Goal: Task Accomplishment & Management: Use online tool/utility

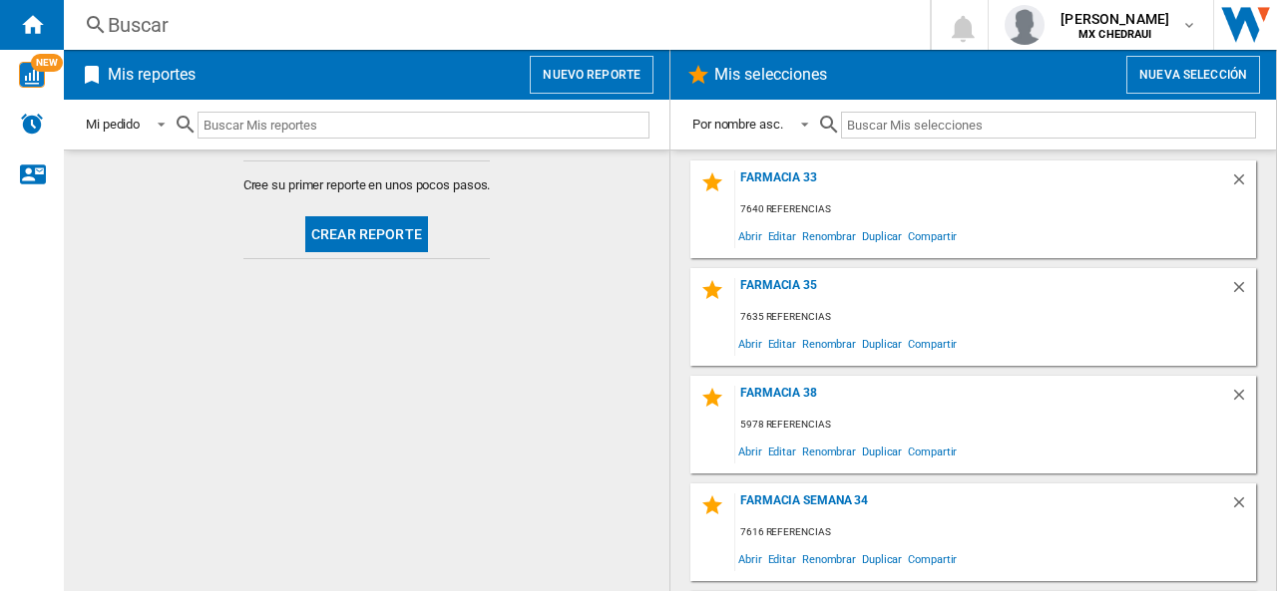
scroll to position [273, 0]
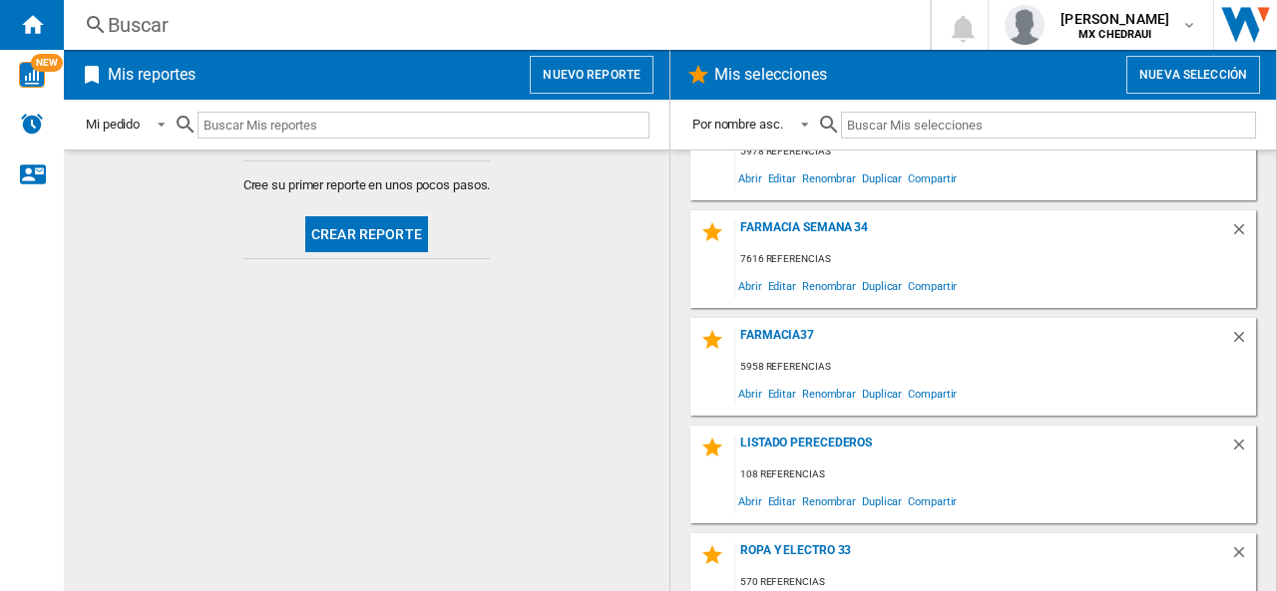
click at [1160, 71] on button "Nueva selección" at bounding box center [1193, 75] width 134 height 38
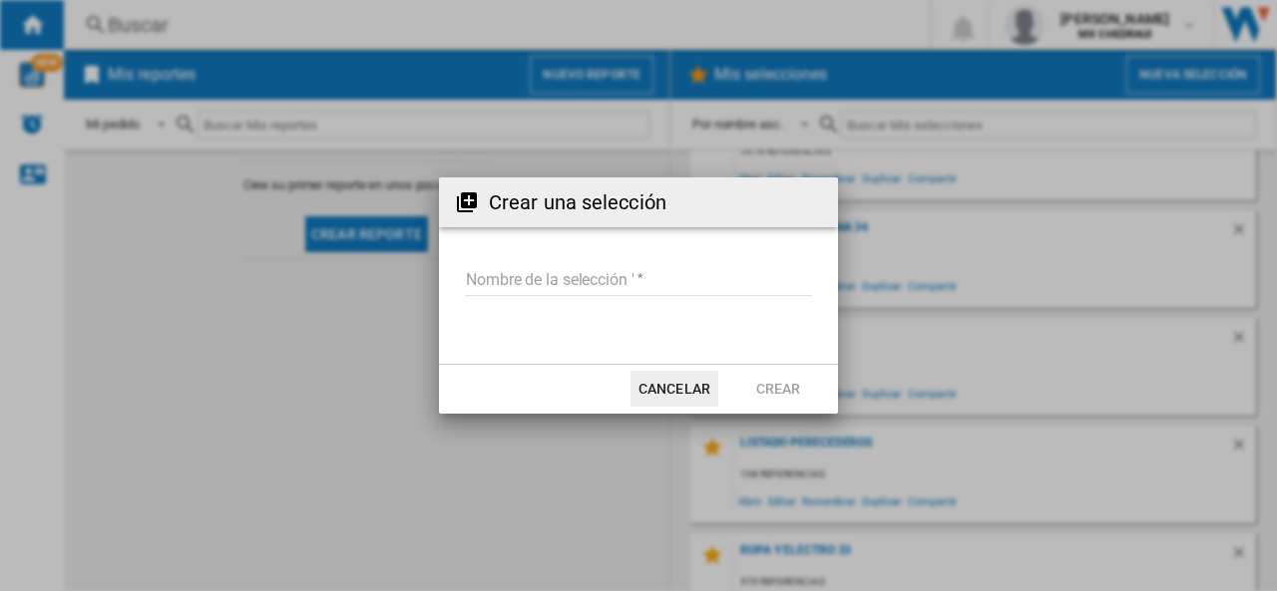
click at [560, 297] on md-input-container "Nombre de la selección '" at bounding box center [638, 293] width 351 height 58
click at [544, 284] on input "Nombre de la selección '" at bounding box center [638, 281] width 347 height 30
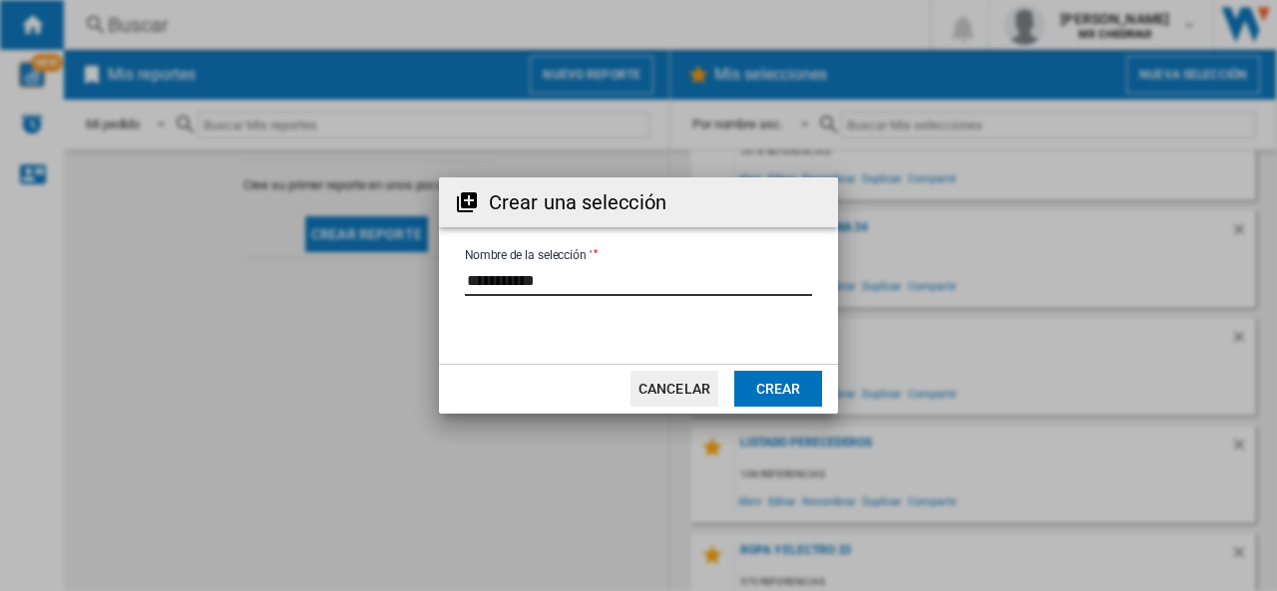
type input "**********"
click at [783, 398] on button "Crear" at bounding box center [778, 389] width 88 height 36
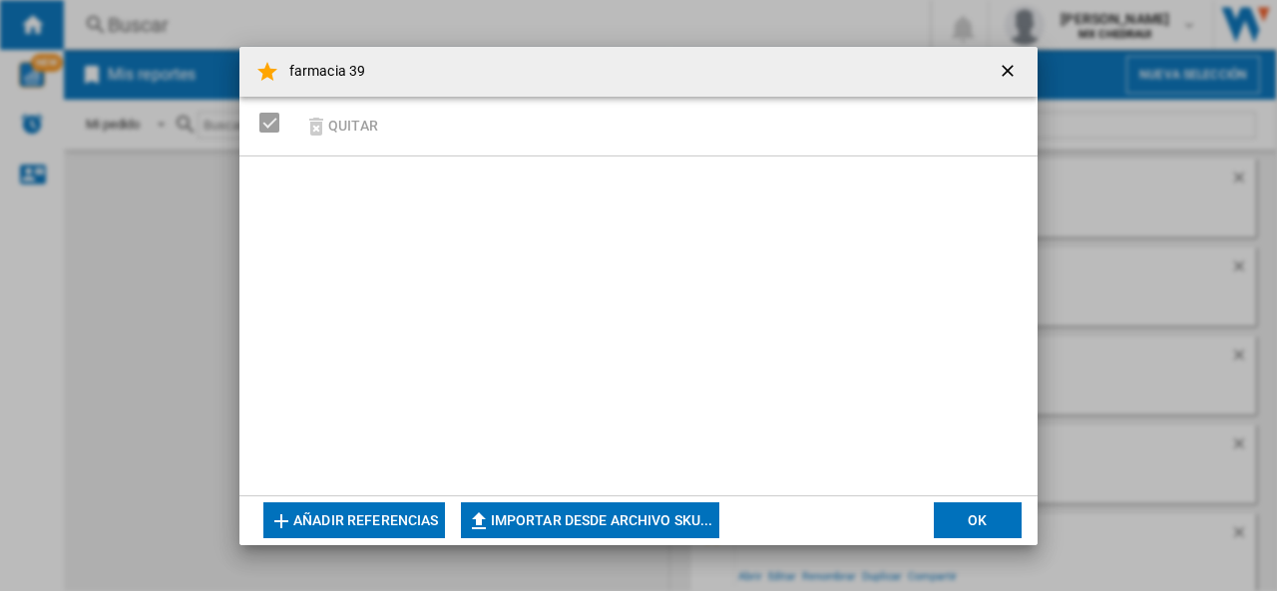
scroll to position [325, 0]
click at [616, 515] on button "Importar desde archivo SKU..." at bounding box center [590, 521] width 258 height 36
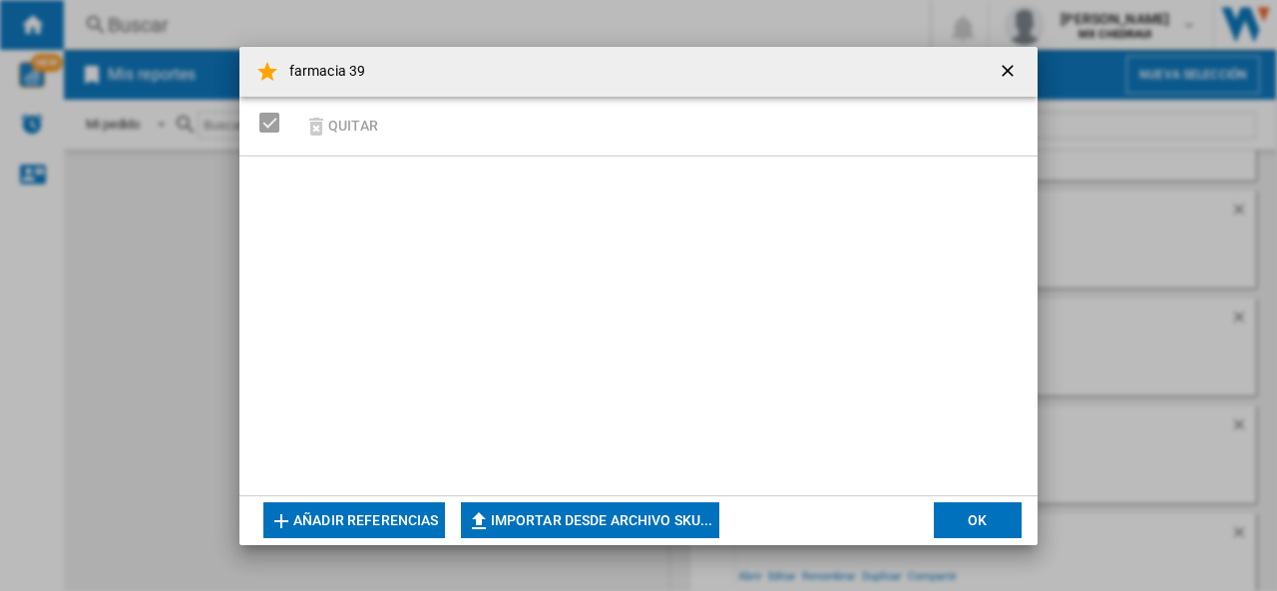
scroll to position [420, 0]
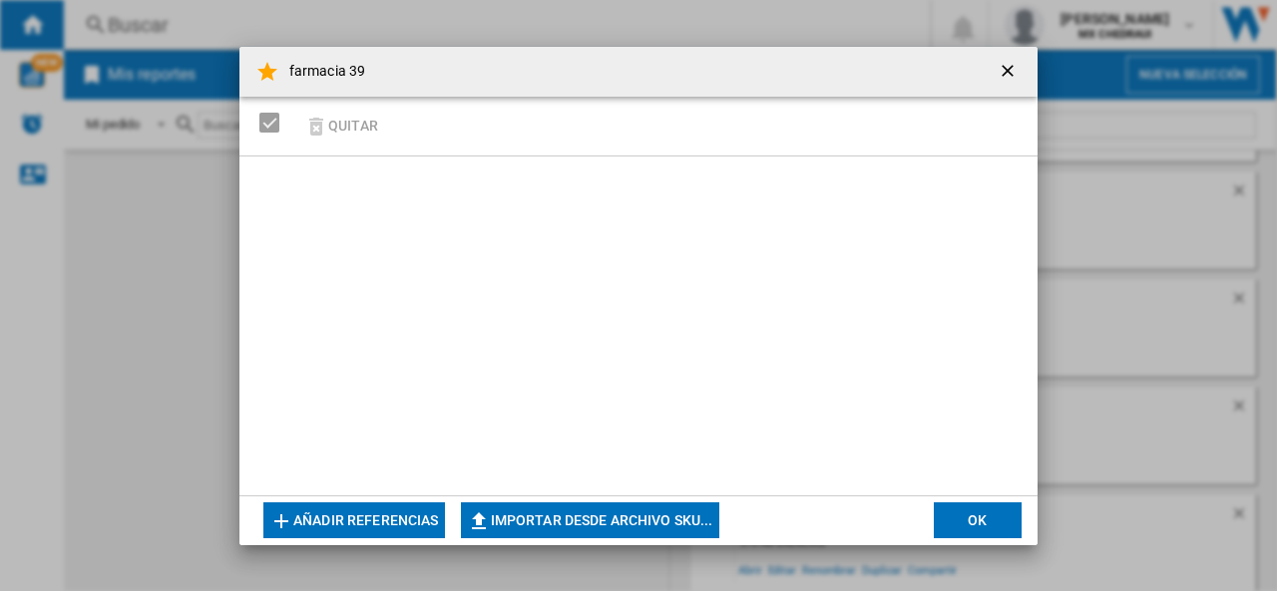
type input "**********"
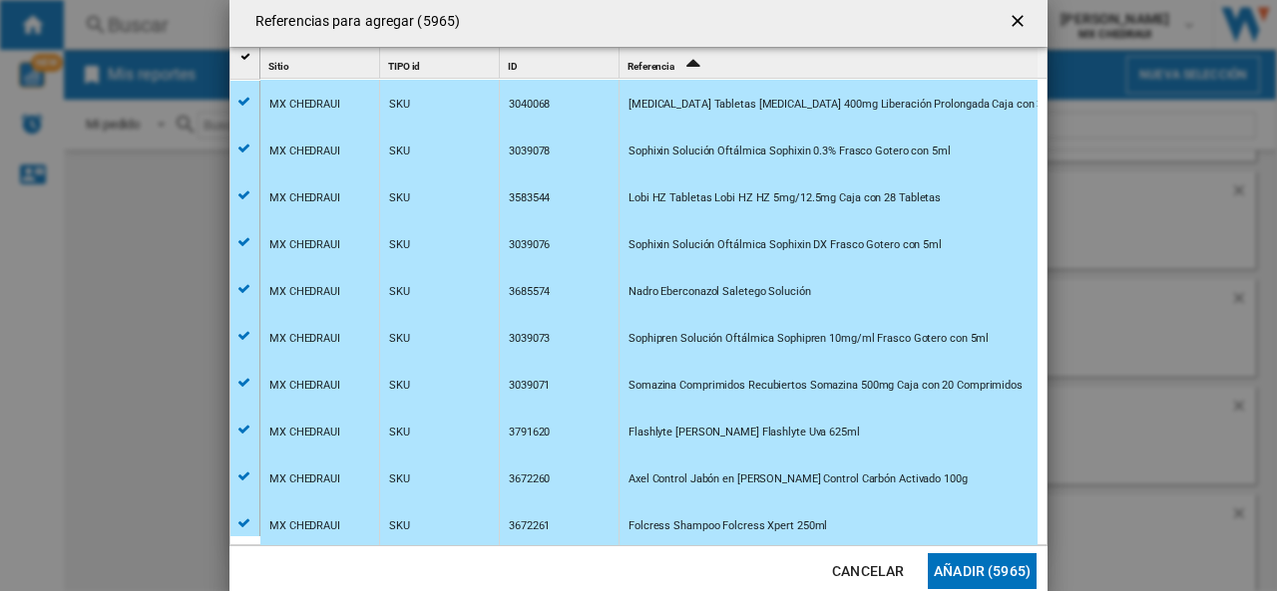
click at [987, 564] on button "Añadir (5965)" at bounding box center [982, 572] width 109 height 36
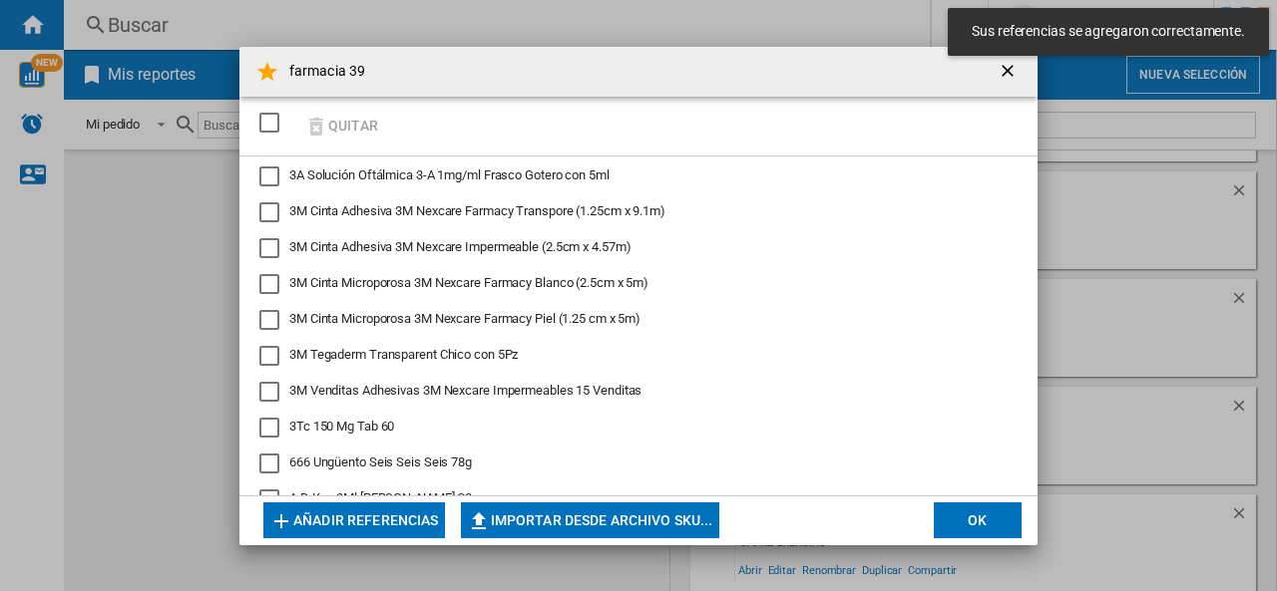
click at [975, 506] on button "OK" at bounding box center [978, 521] width 88 height 36
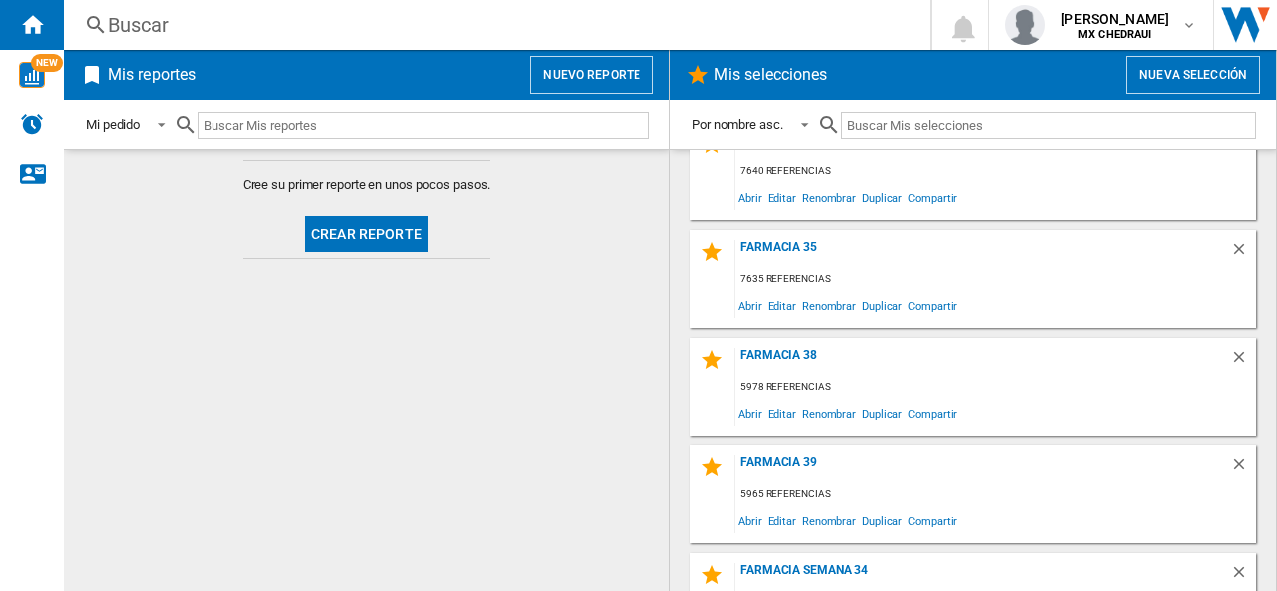
scroll to position [37, 0]
click at [745, 528] on span "Abrir" at bounding box center [750, 522] width 30 height 27
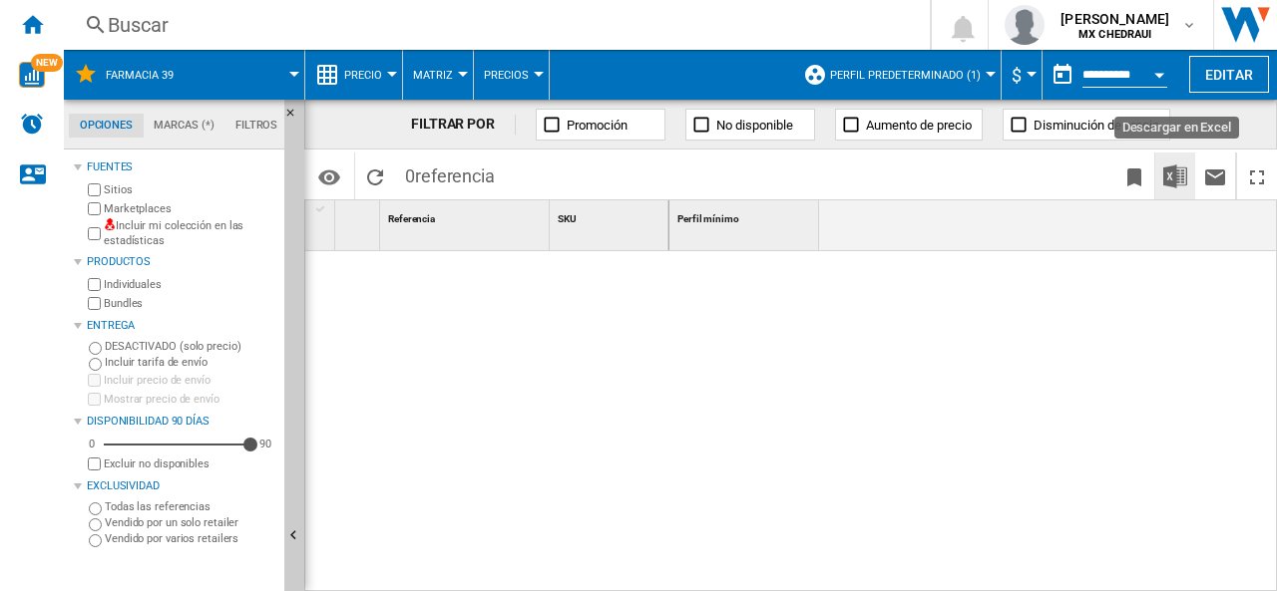
click at [1165, 177] on img "Descargar en Excel" at bounding box center [1175, 177] width 24 height 24
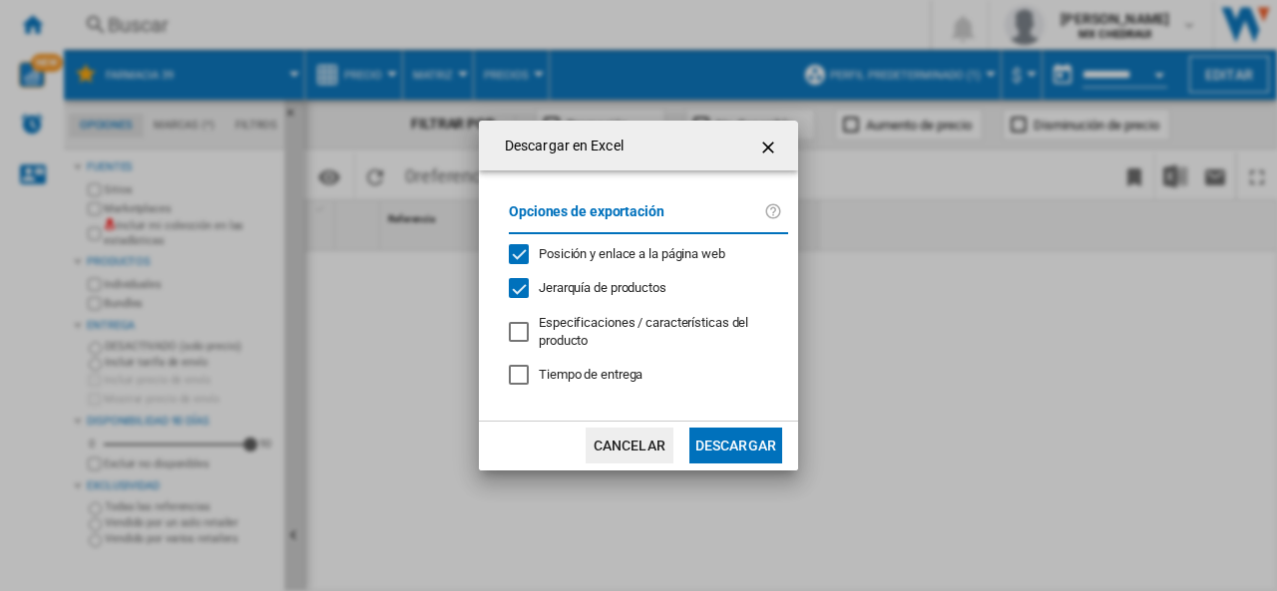
click at [756, 142] on button "button" at bounding box center [770, 146] width 40 height 40
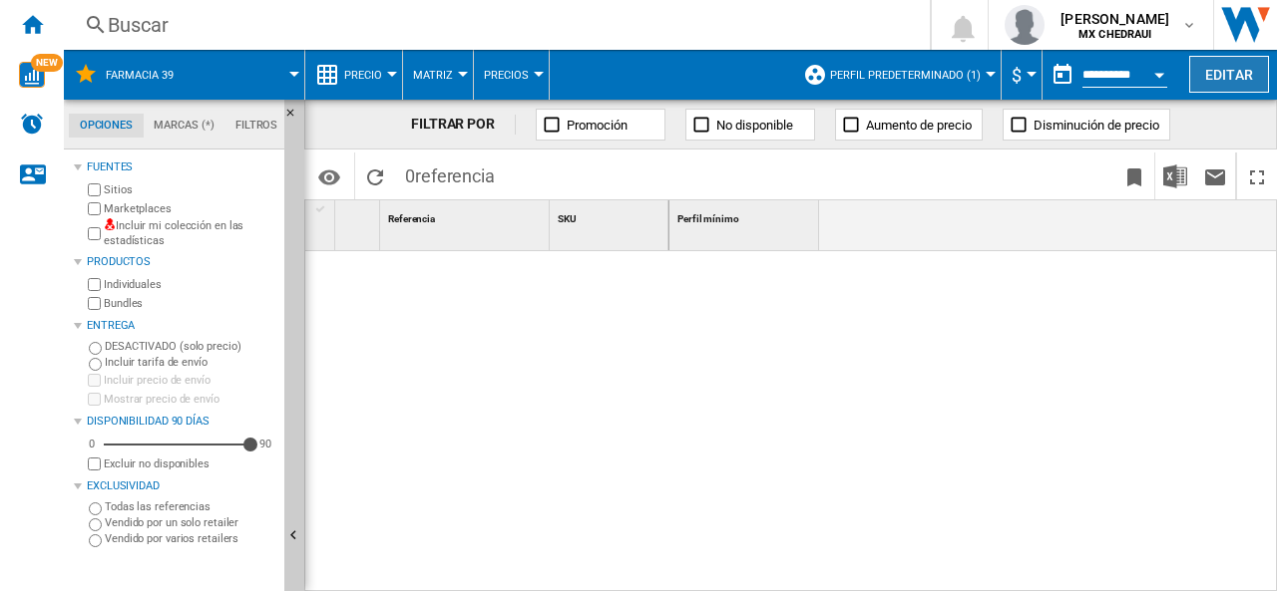
click at [1224, 72] on button "Editar" at bounding box center [1229, 74] width 80 height 37
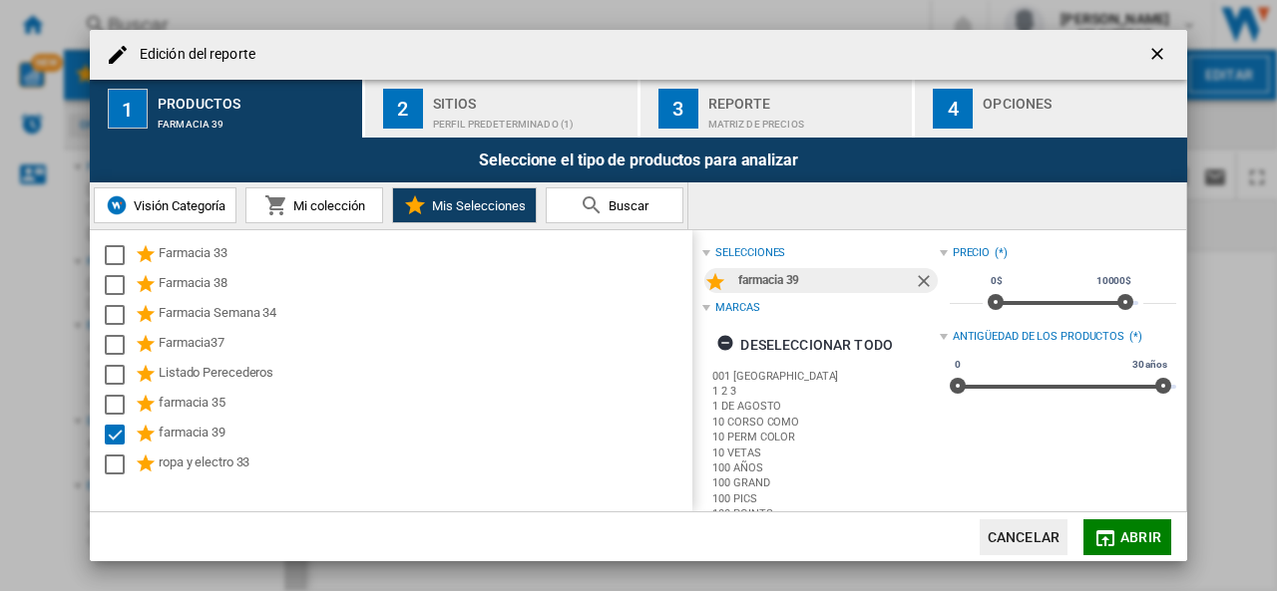
click at [474, 107] on div "Sitios" at bounding box center [531, 98] width 196 height 21
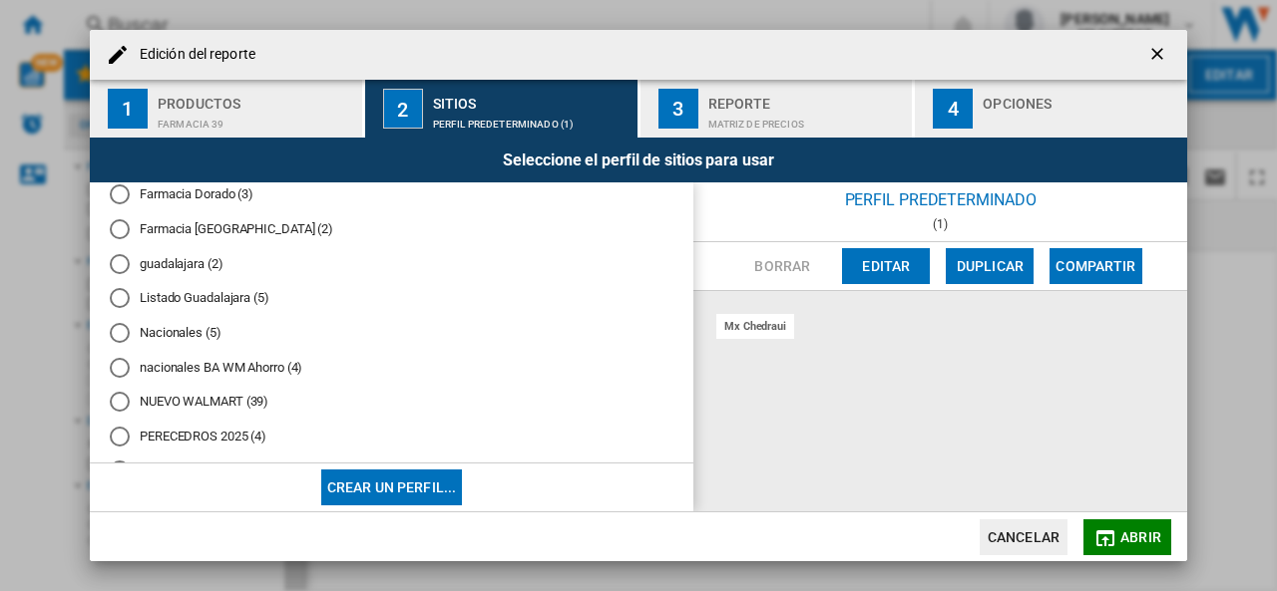
scroll to position [303, 0]
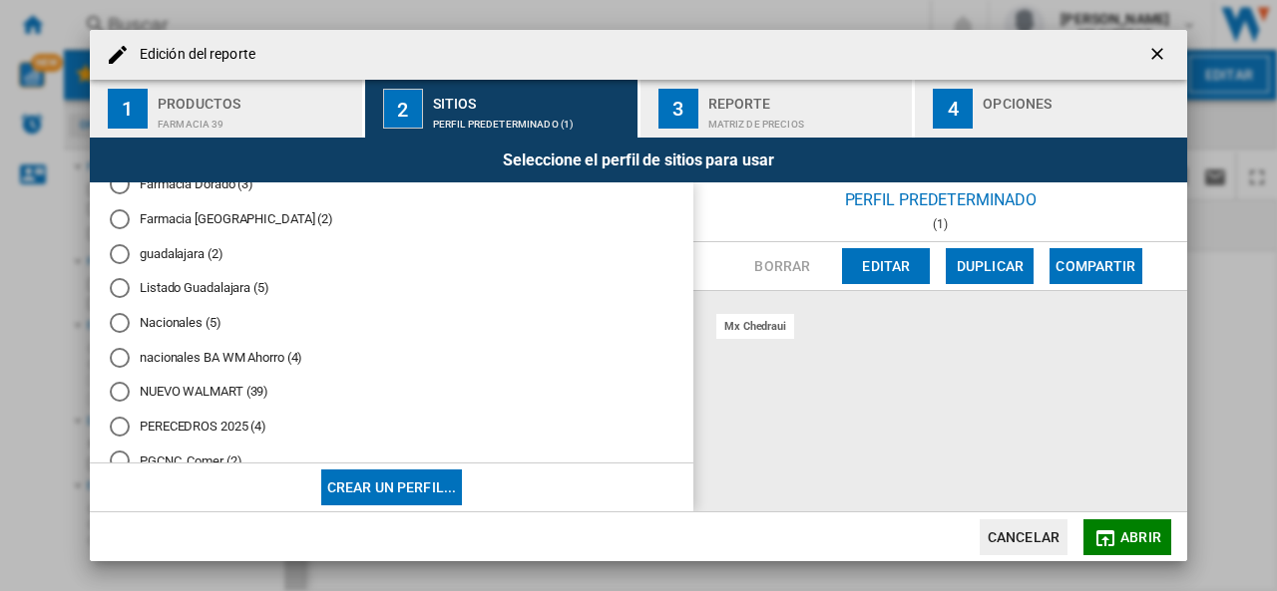
click at [120, 329] on div "Nacionales (5)" at bounding box center [120, 323] width 20 height 20
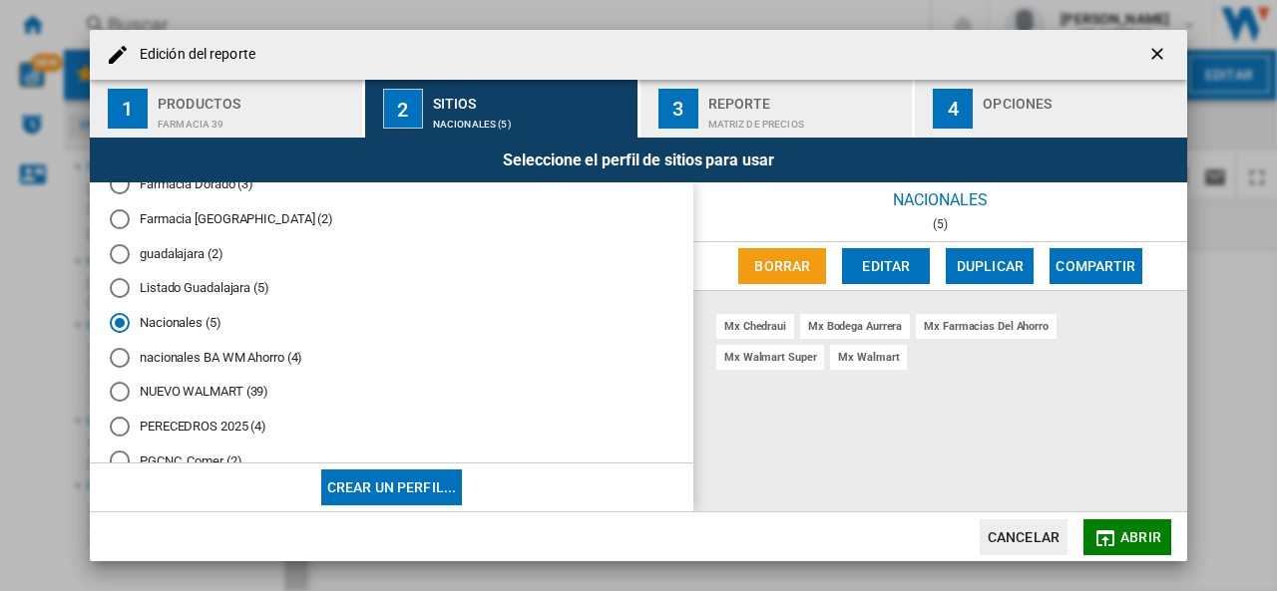
click at [811, 114] on div "Matriz de precios" at bounding box center [806, 119] width 196 height 21
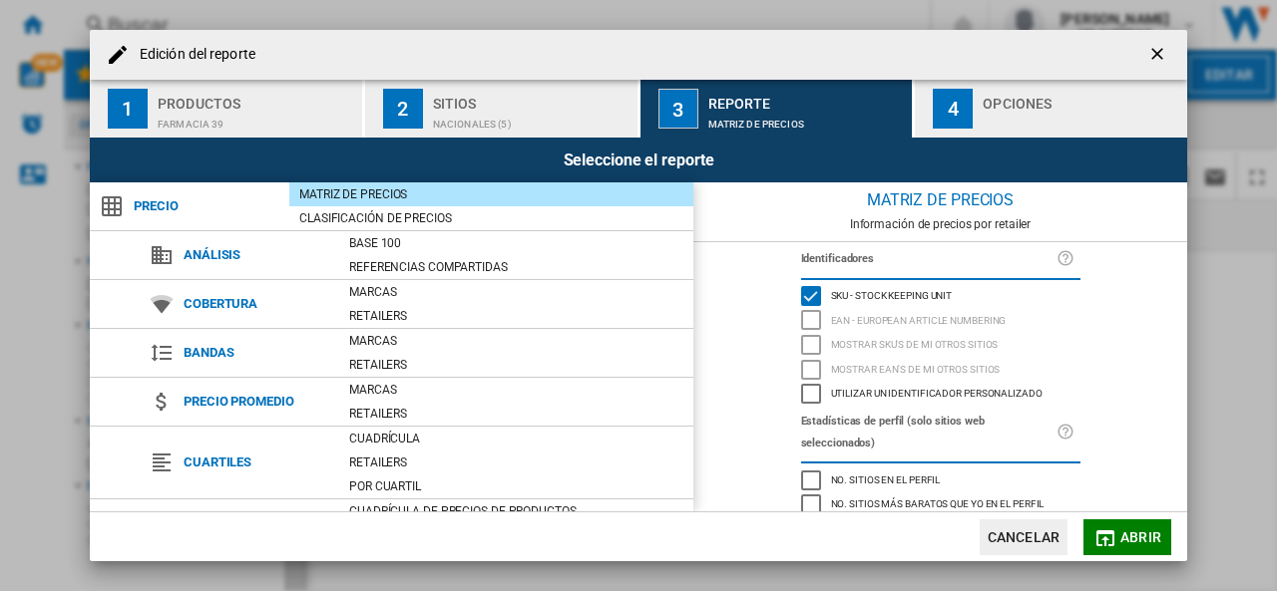
scroll to position [231, 0]
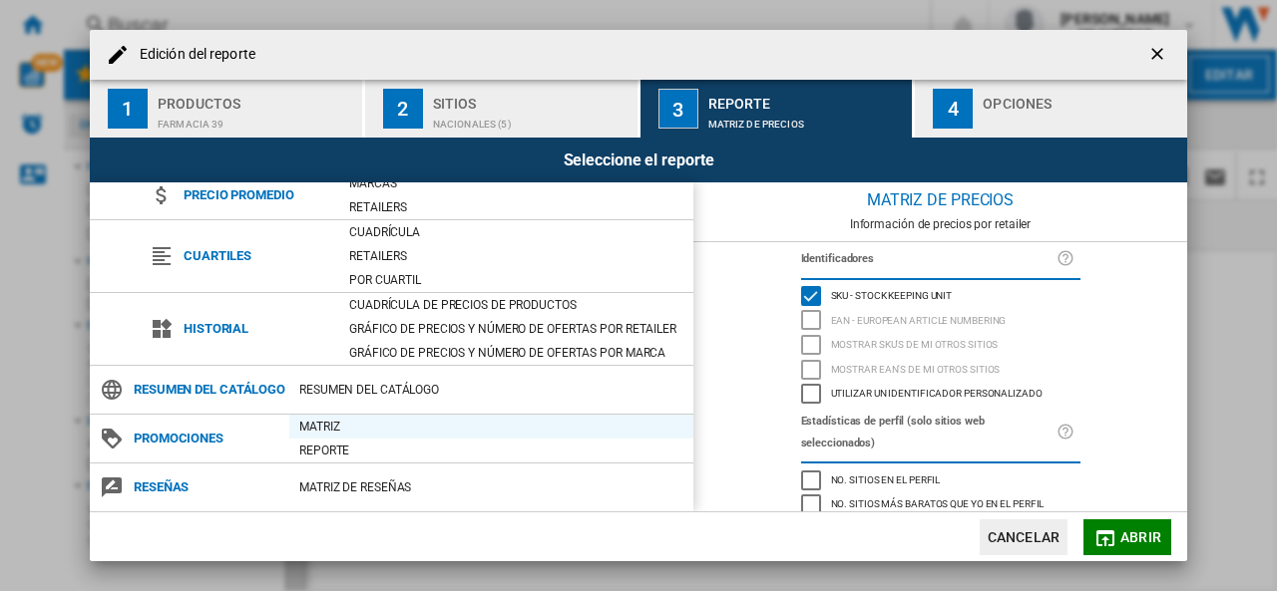
click at [326, 430] on div "Matriz" at bounding box center [491, 427] width 404 height 20
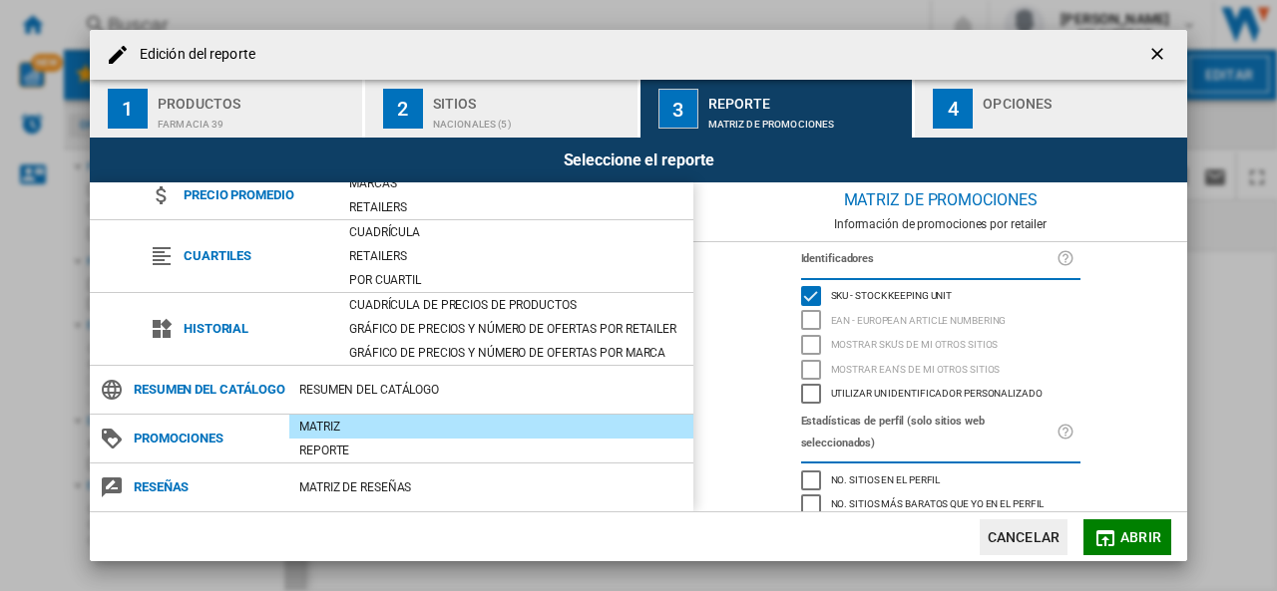
click at [1019, 115] on div "button" at bounding box center [1080, 119] width 196 height 21
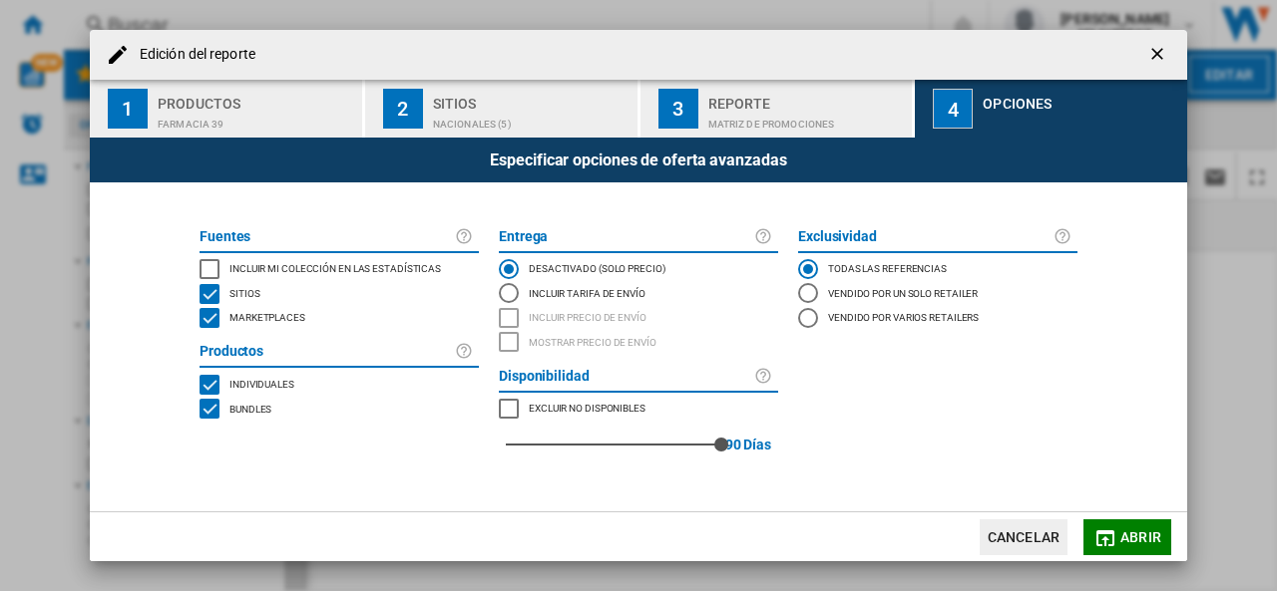
click at [205, 259] on div "INCLUDE MY SITE" at bounding box center [209, 269] width 20 height 20
click at [1117, 527] on md-icon "button" at bounding box center [1105, 539] width 24 height 24
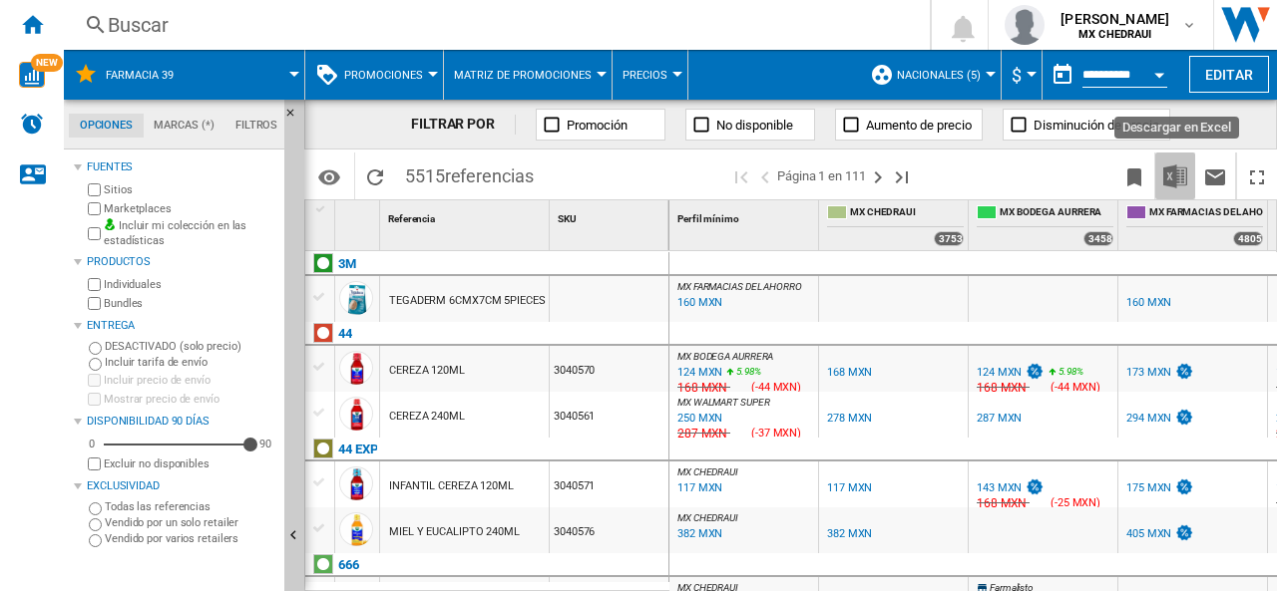
click at [1181, 165] on img "Descargar en Excel" at bounding box center [1175, 177] width 24 height 24
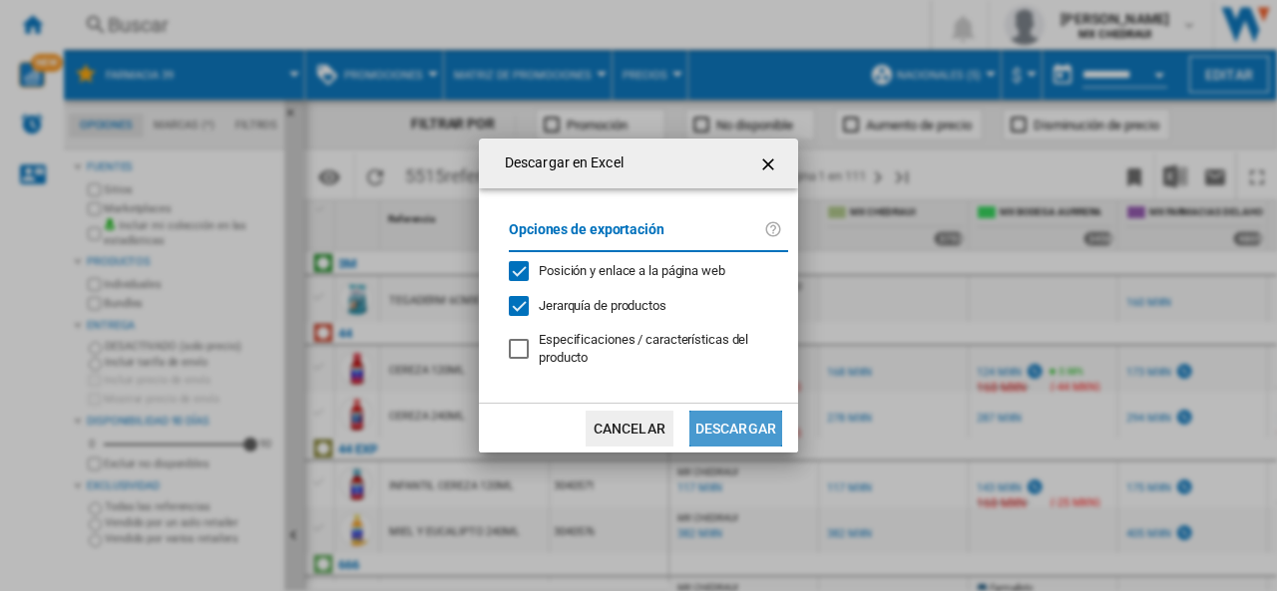
click at [722, 439] on button "Descargar" at bounding box center [735, 429] width 93 height 36
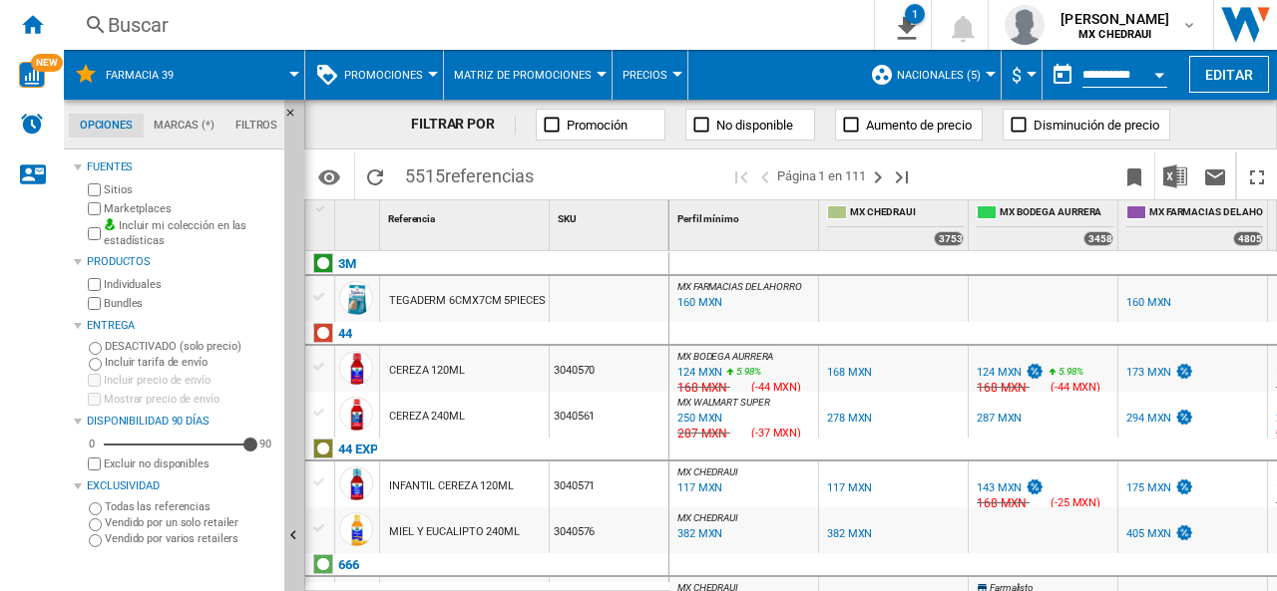
click at [954, 77] on span "Nacionales (5)" at bounding box center [939, 75] width 84 height 13
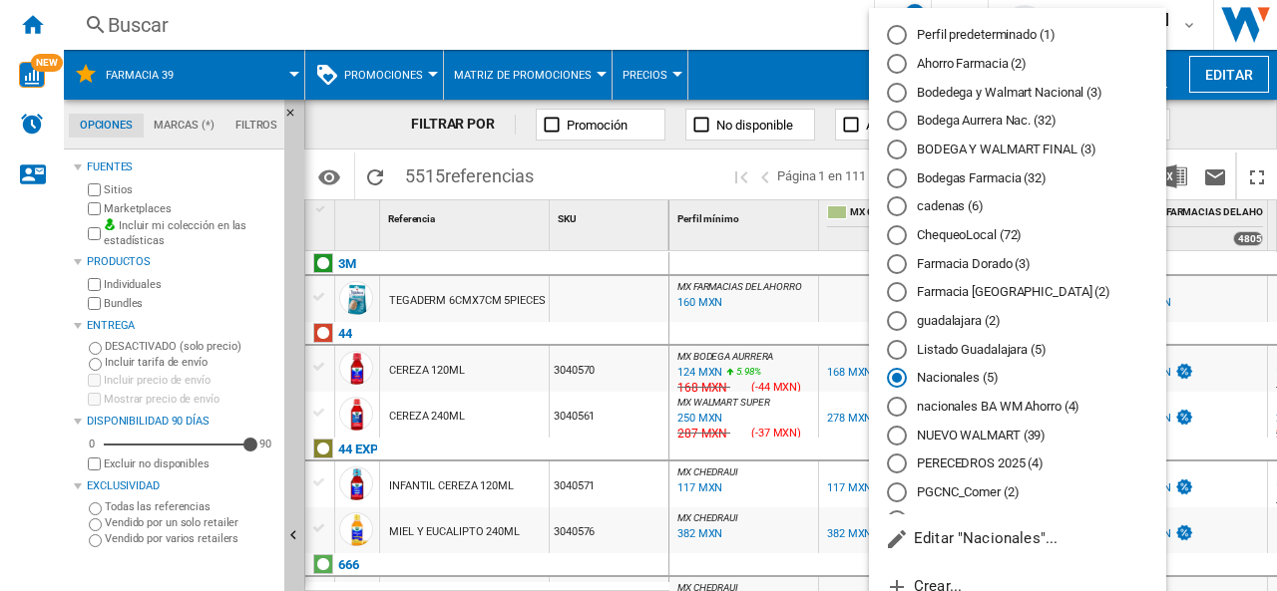
click at [962, 128] on md-radio-button "Bodega Aurrera Nac. (32)" at bounding box center [1017, 121] width 261 height 19
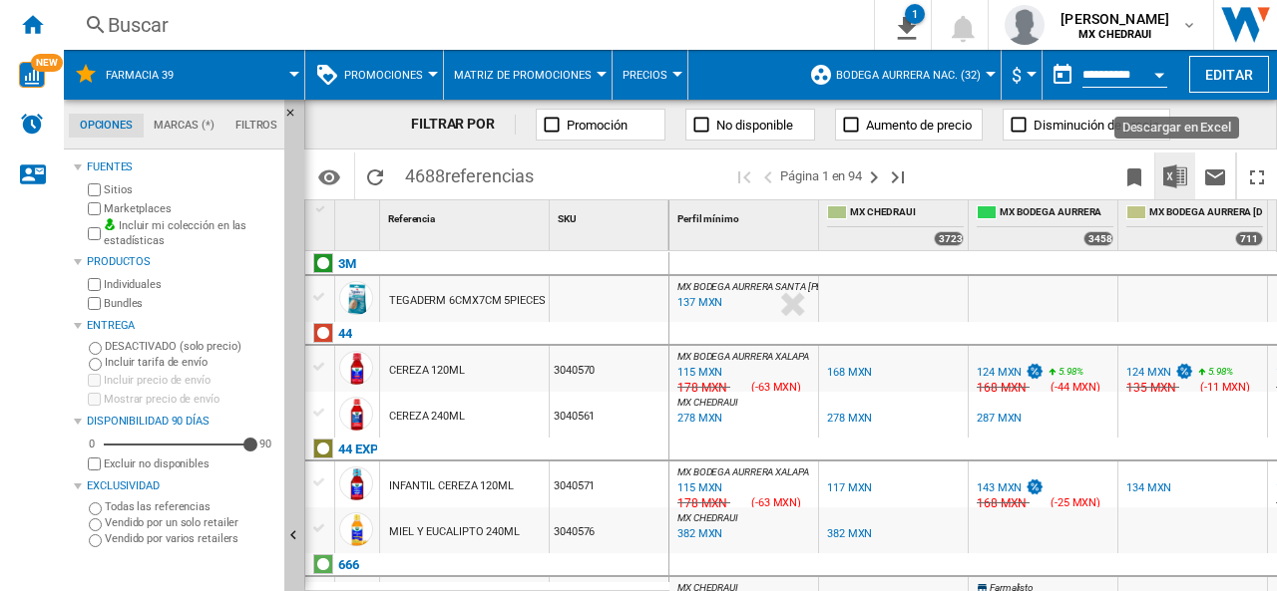
click at [1181, 165] on img "Descargar en Excel" at bounding box center [1175, 177] width 24 height 24
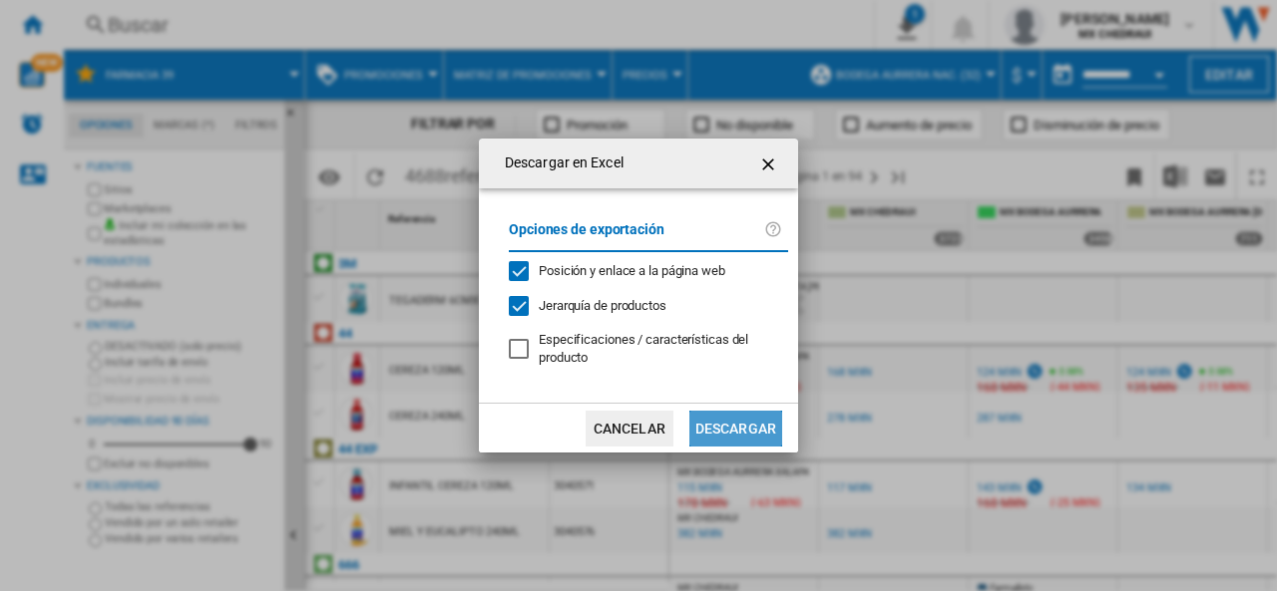
click at [736, 434] on button "Descargar" at bounding box center [735, 429] width 93 height 36
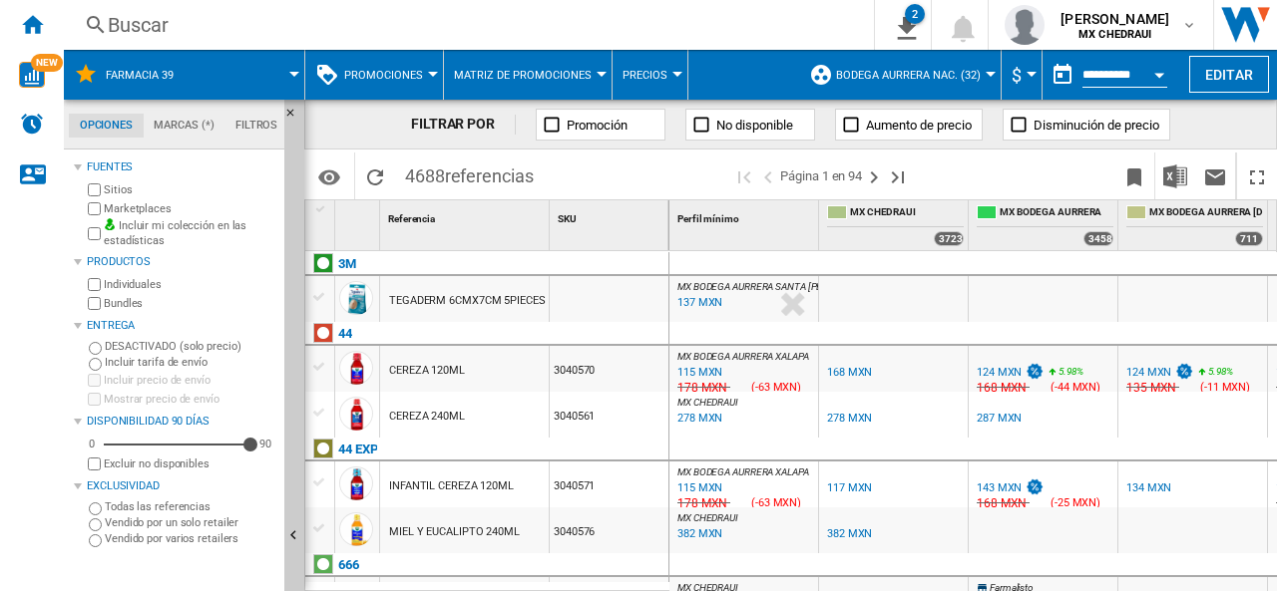
click at [978, 73] on button "Bodega Aurrera Nac. (32)" at bounding box center [913, 75] width 155 height 50
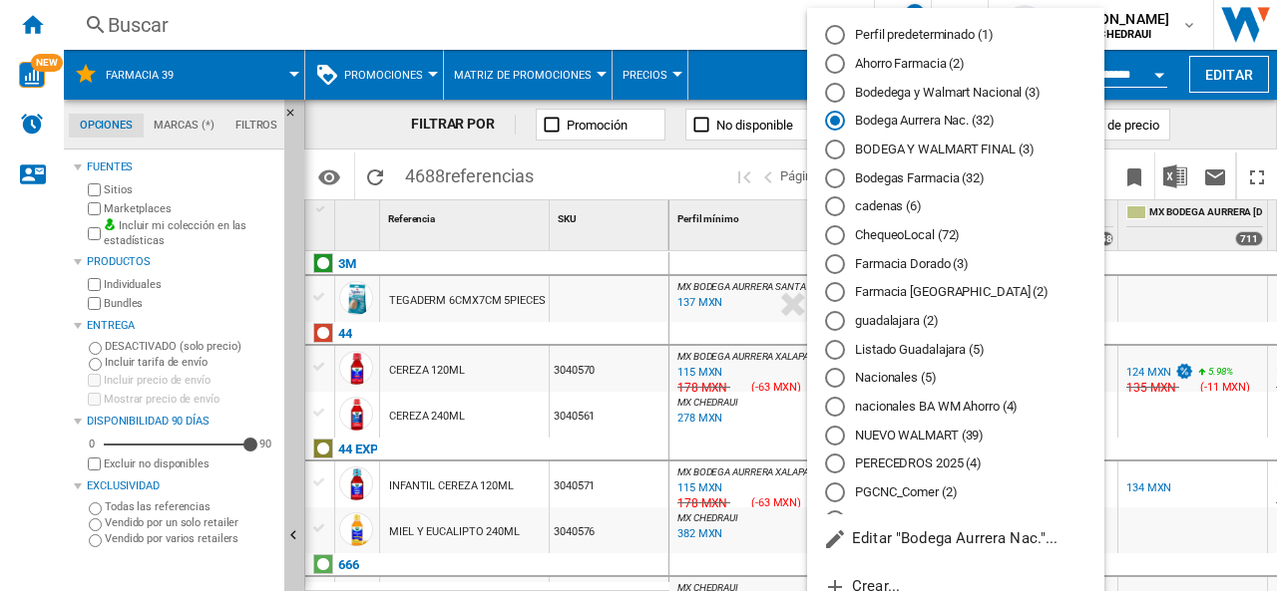
click at [850, 436] on md-radio-button "NUEVO WALMART (39)" at bounding box center [955, 435] width 261 height 19
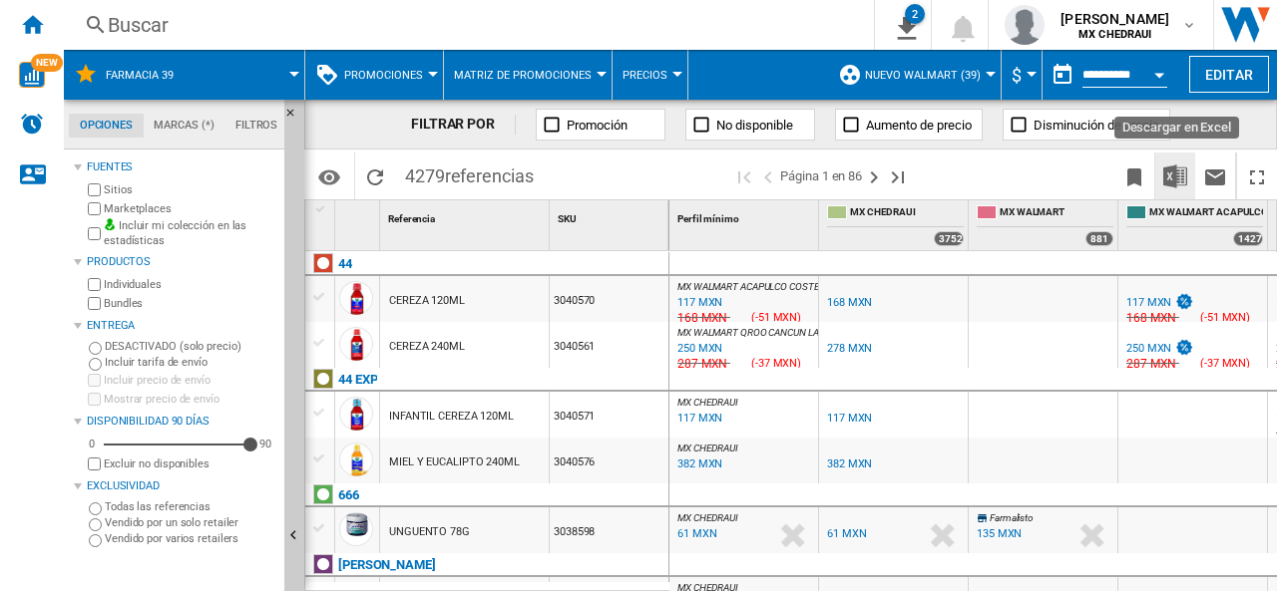
click at [1180, 169] on img "Descargar en Excel" at bounding box center [1175, 177] width 24 height 24
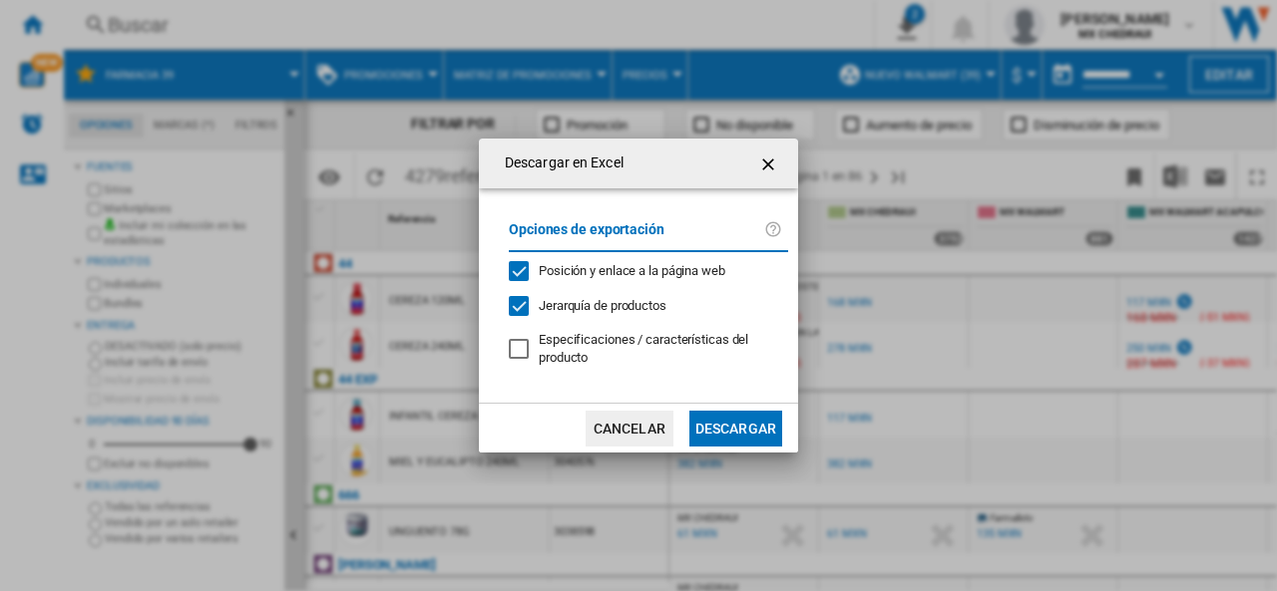
click at [717, 424] on button "Descargar" at bounding box center [735, 429] width 93 height 36
